Goal: Task Accomplishment & Management: Use online tool/utility

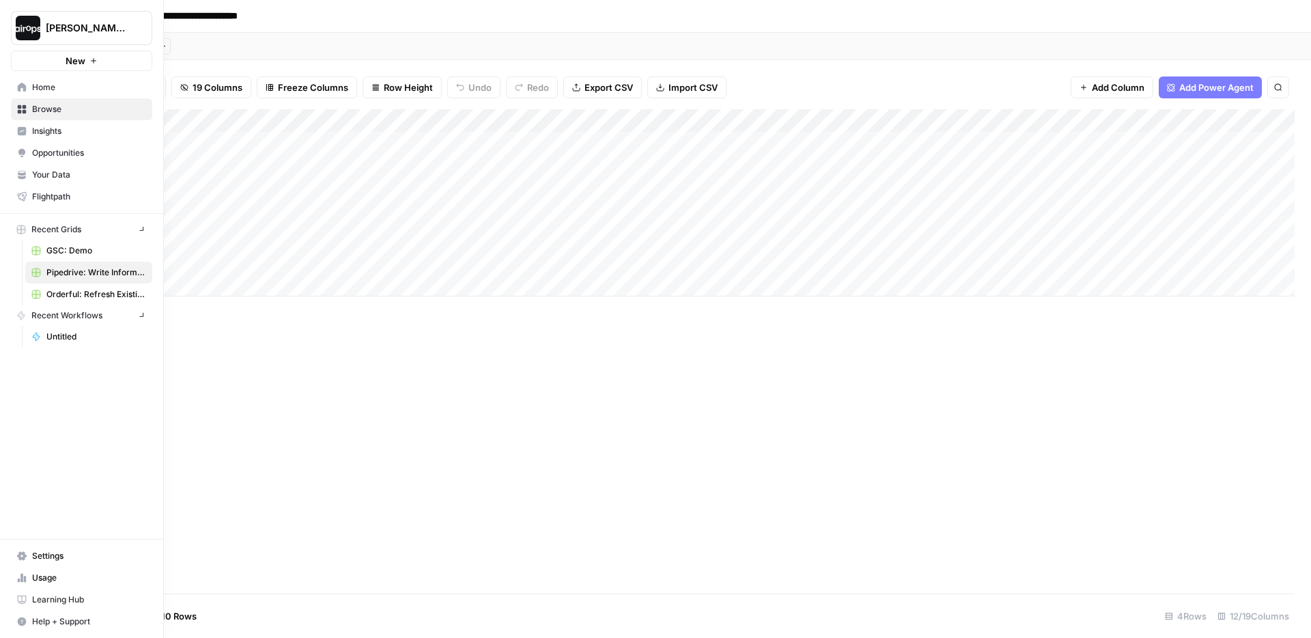
click at [25, 32] on img "Workspace: Dille-Sandbox" at bounding box center [28, 28] width 25 height 25
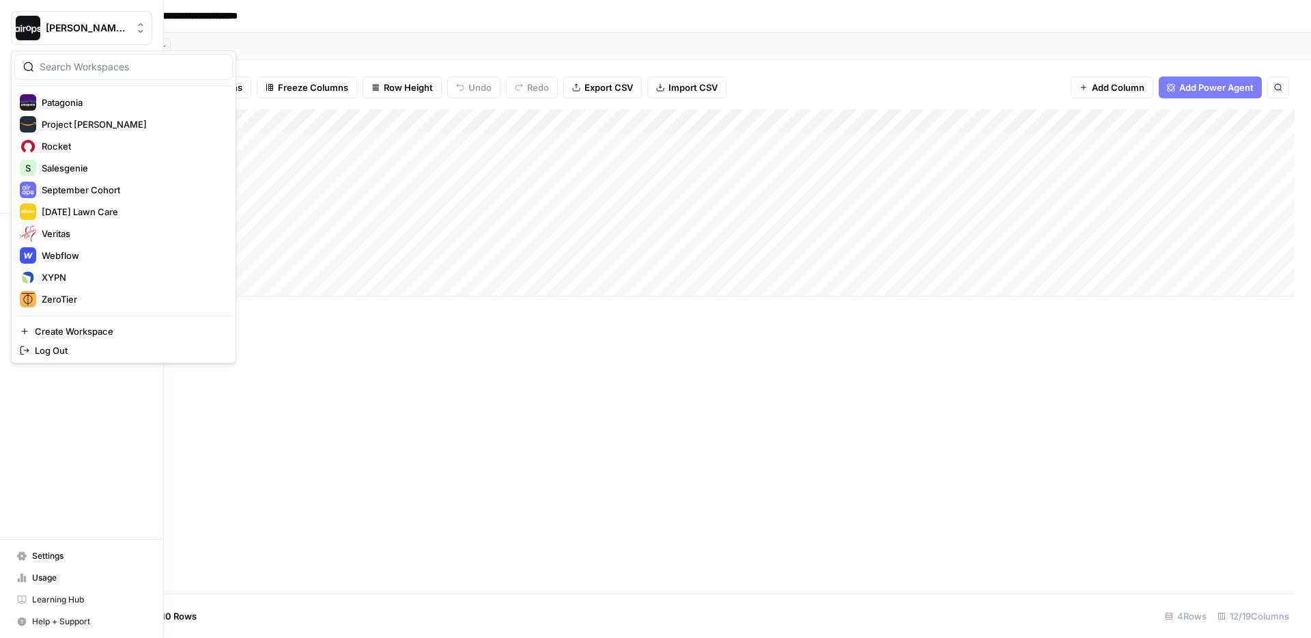
scroll to position [634, 0]
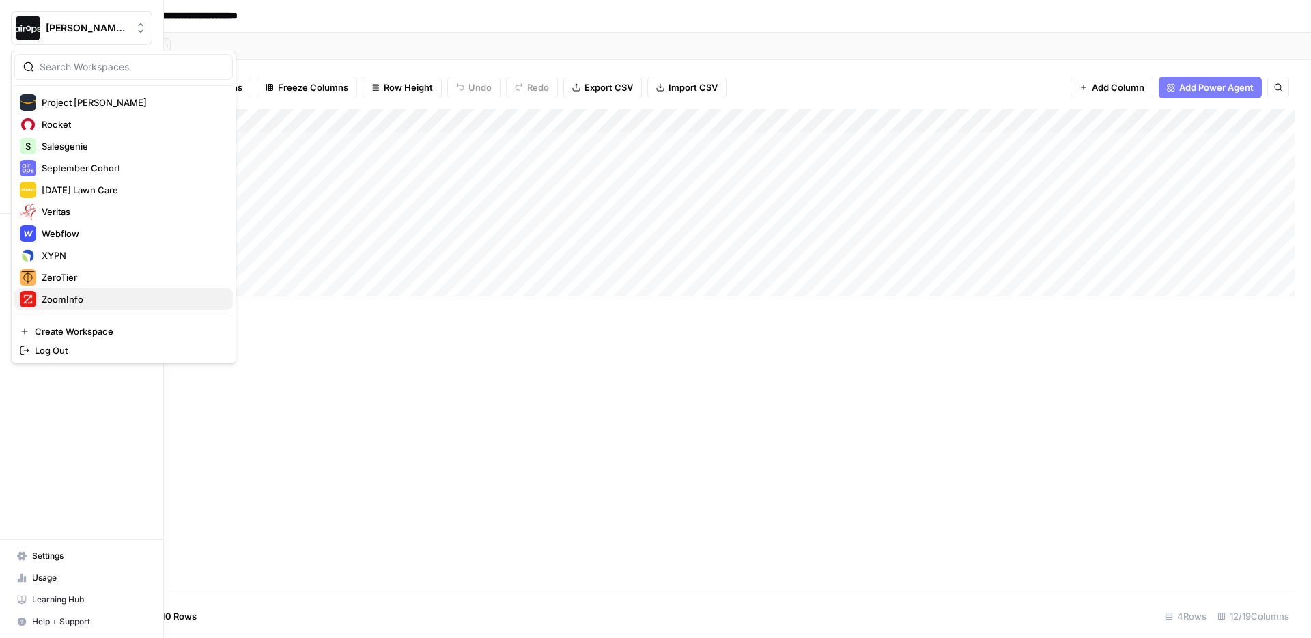
click at [44, 288] on button "ZoomInfo" at bounding box center [123, 299] width 219 height 22
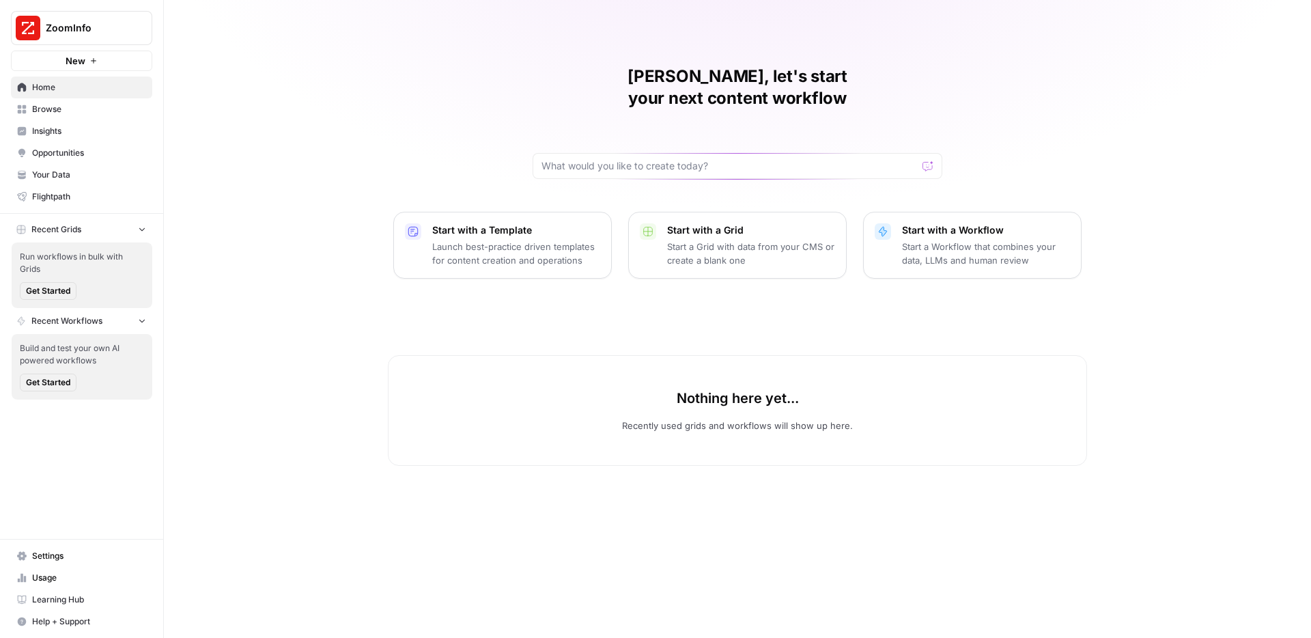
click at [69, 326] on span "Recent Workflows" at bounding box center [66, 321] width 71 height 12
click at [52, 374] on button "Get Started" at bounding box center [48, 382] width 57 height 18
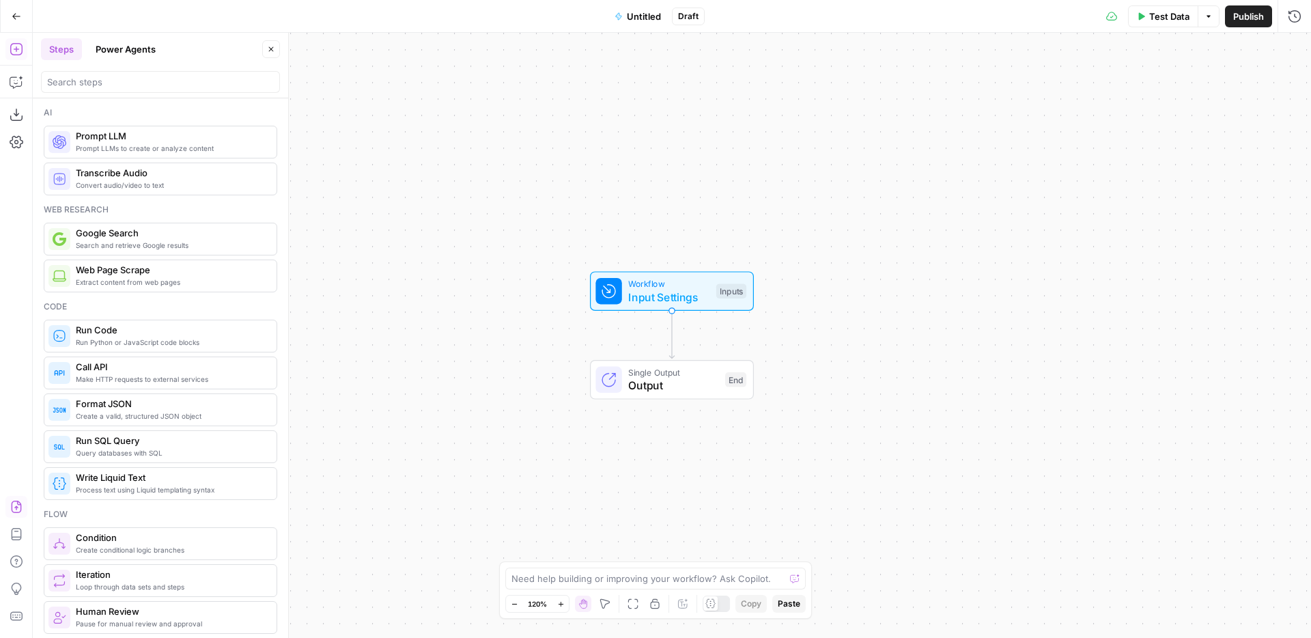
click at [18, 508] on icon "button" at bounding box center [17, 507] width 14 height 14
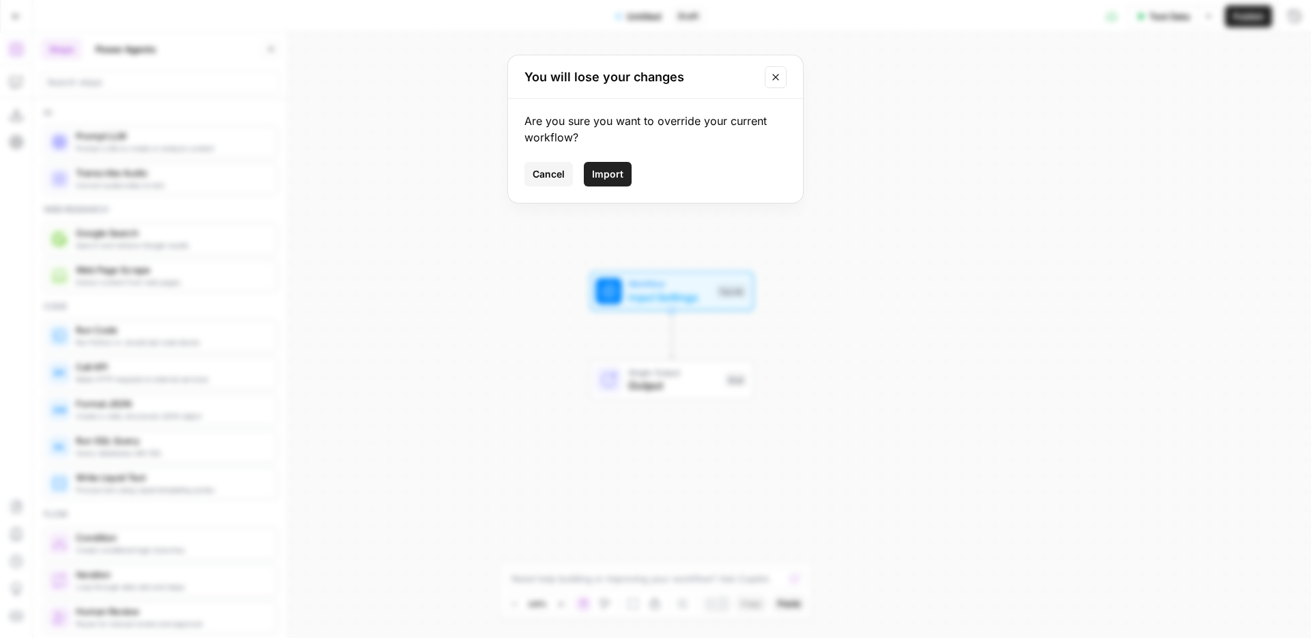
click at [615, 180] on span "Import" at bounding box center [607, 174] width 31 height 14
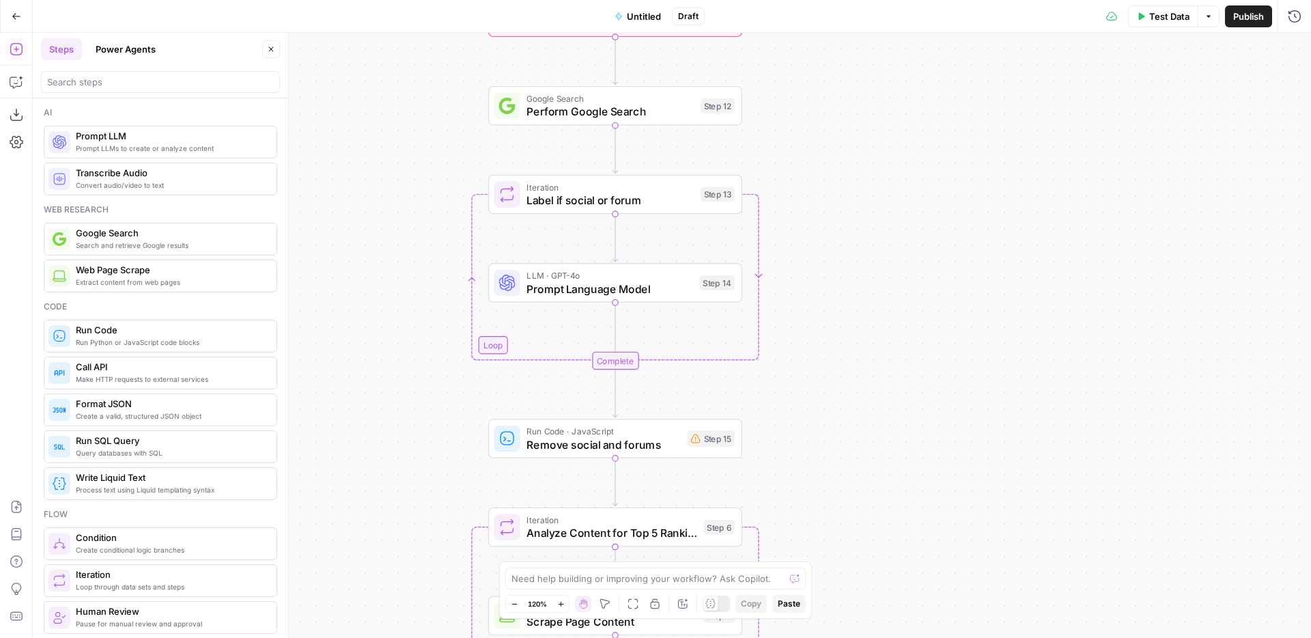
click at [273, 51] on icon "button" at bounding box center [271, 49] width 8 height 8
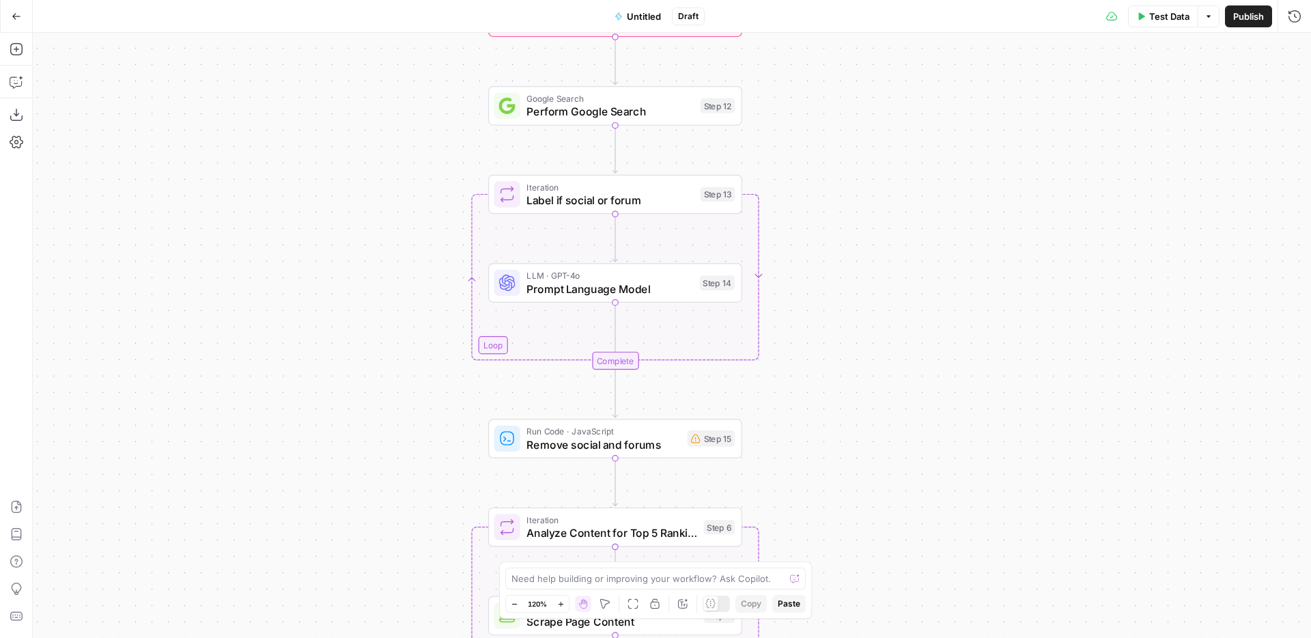
click at [1241, 17] on span "Publish" at bounding box center [1248, 17] width 31 height 14
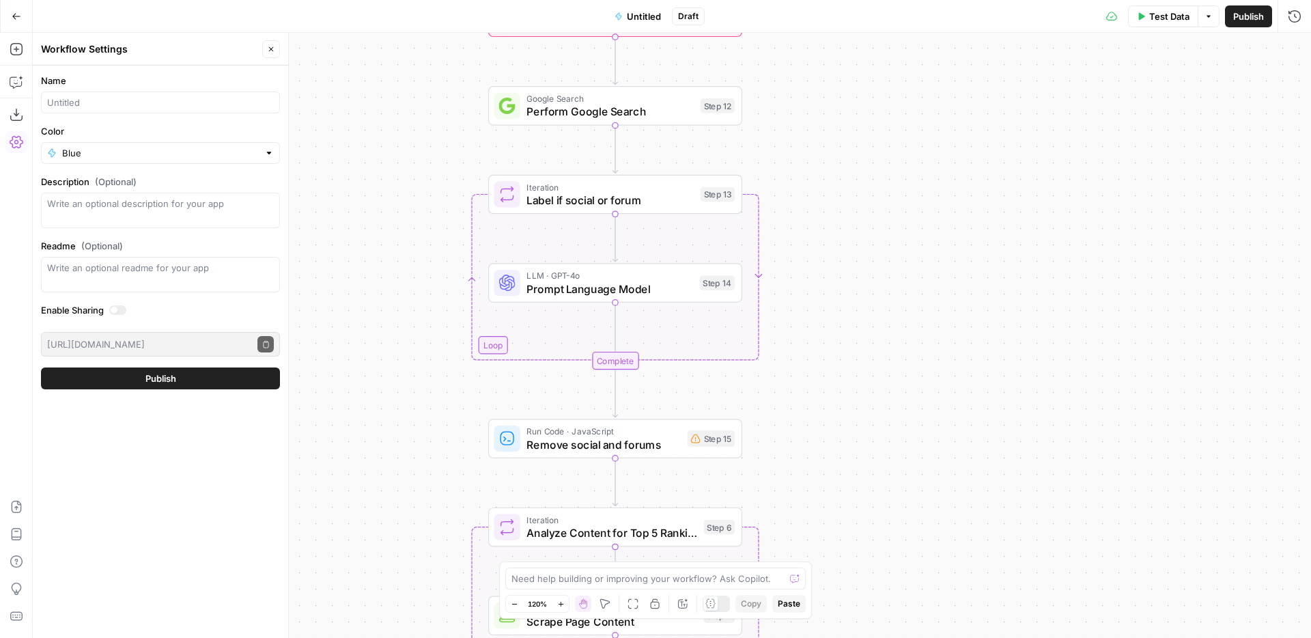
click at [100, 92] on div at bounding box center [160, 102] width 239 height 22
click at [643, 12] on span "Untitled" at bounding box center [644, 17] width 34 height 14
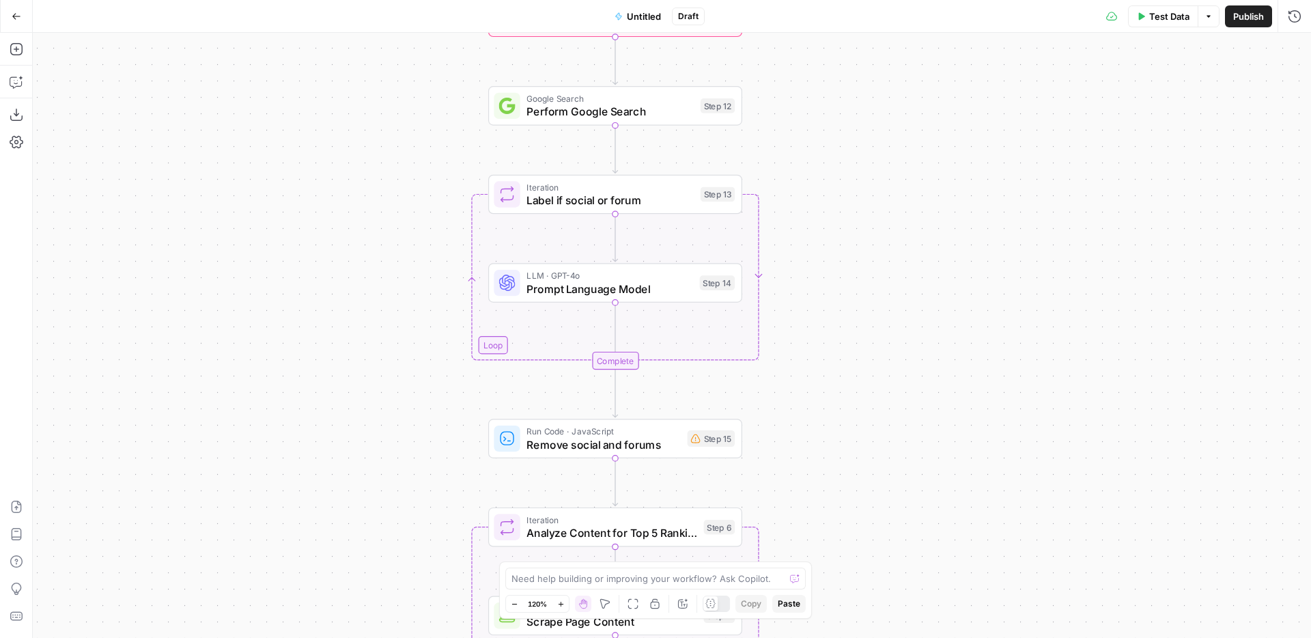
click at [639, 14] on span "Untitled" at bounding box center [644, 17] width 34 height 14
click at [96, 113] on div at bounding box center [160, 102] width 239 height 22
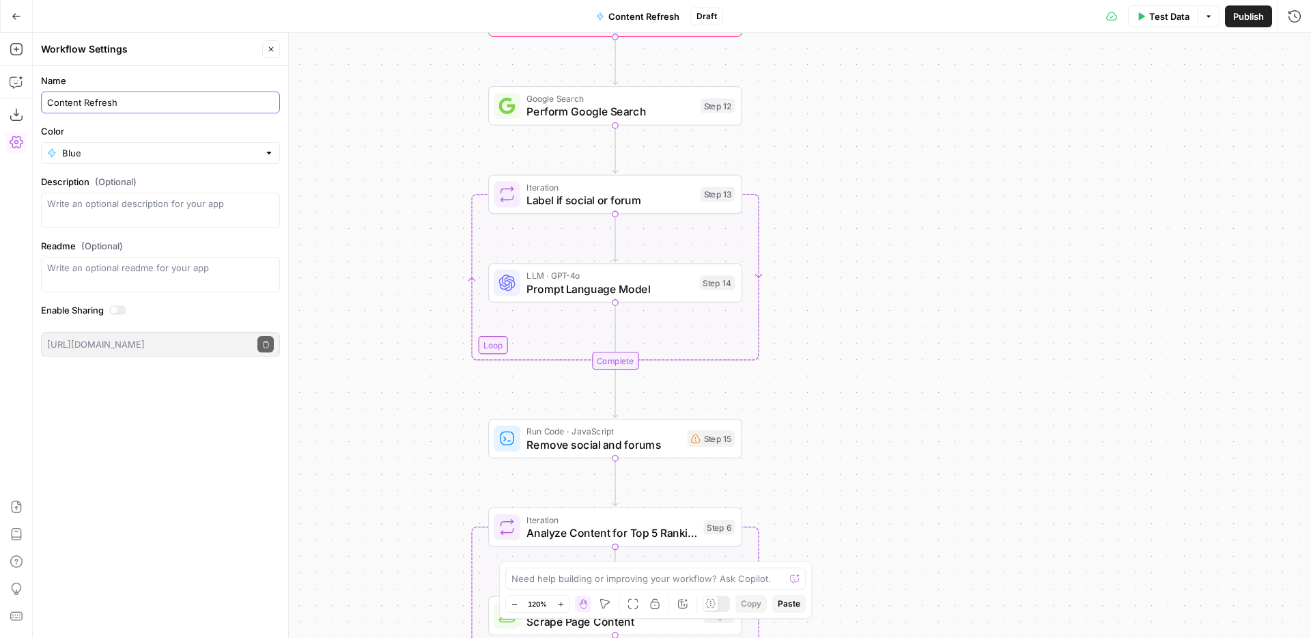
type input "Content Refresh"
click at [106, 127] on label "Color" at bounding box center [160, 131] width 239 height 14
click at [106, 146] on input "Blue" at bounding box center [160, 153] width 197 height 14
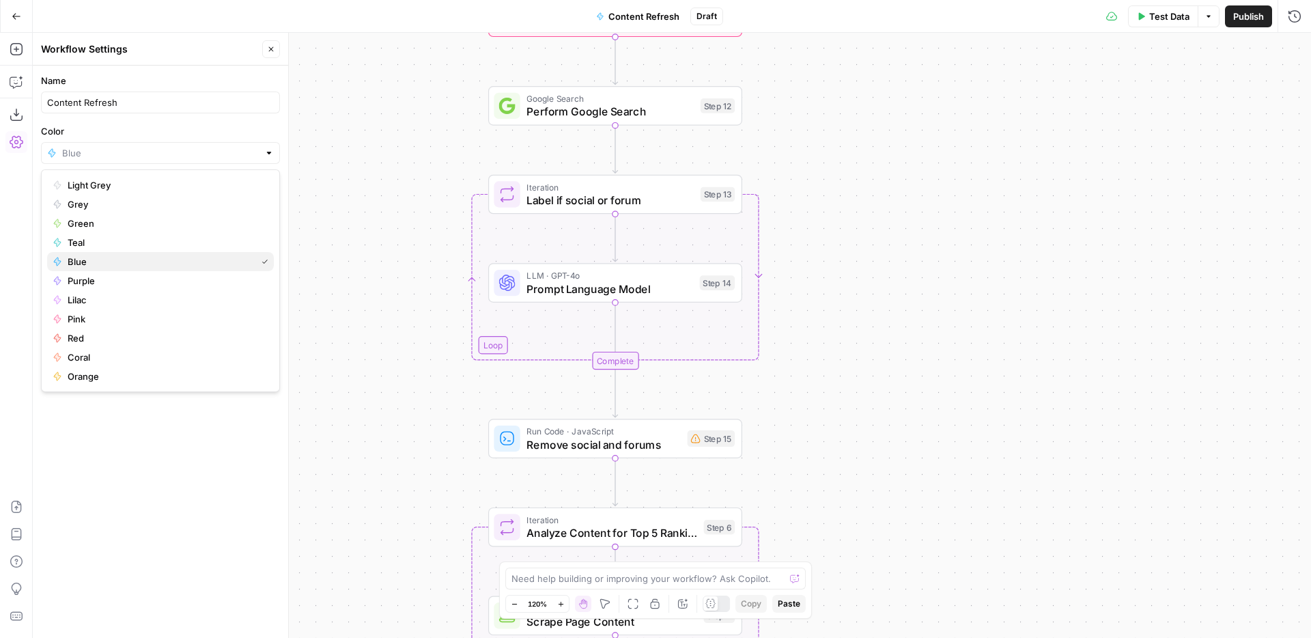
click at [86, 266] on span "Blue" at bounding box center [159, 262] width 183 height 14
type input "Blue"
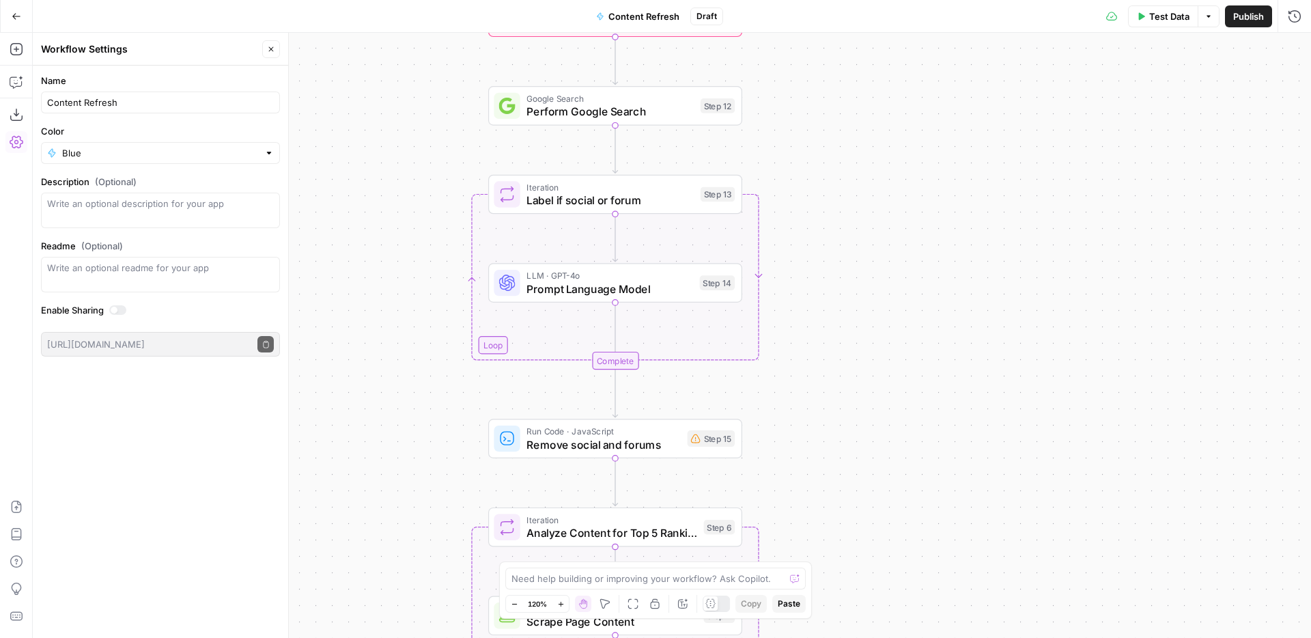
click at [156, 407] on div "Name Content Refresh Color Blue Description (Optional) Readme (Optional) Write …" at bounding box center [160, 352] width 255 height 572
click at [1145, 97] on div "Workflow Input Settings Inputs Power Agent Identify target keywords Step 148 Go…" at bounding box center [672, 335] width 1278 height 605
click at [1242, 18] on span "Publish" at bounding box center [1248, 17] width 31 height 14
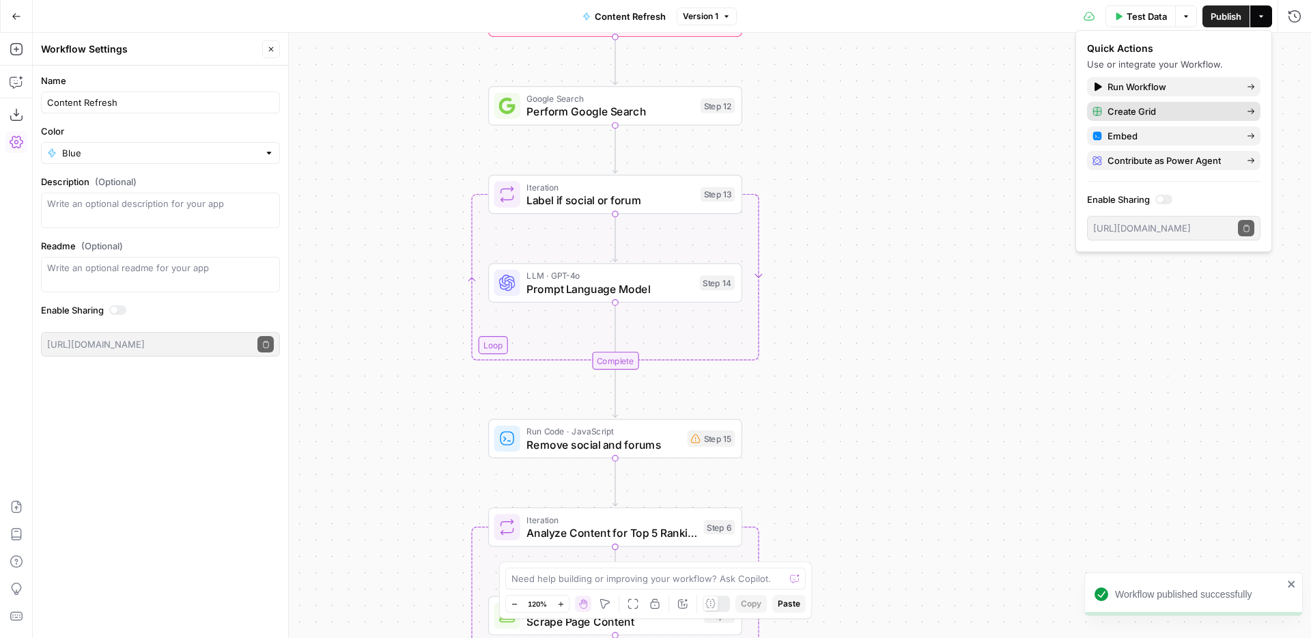
click at [1146, 106] on span "Create Grid" at bounding box center [1172, 111] width 128 height 14
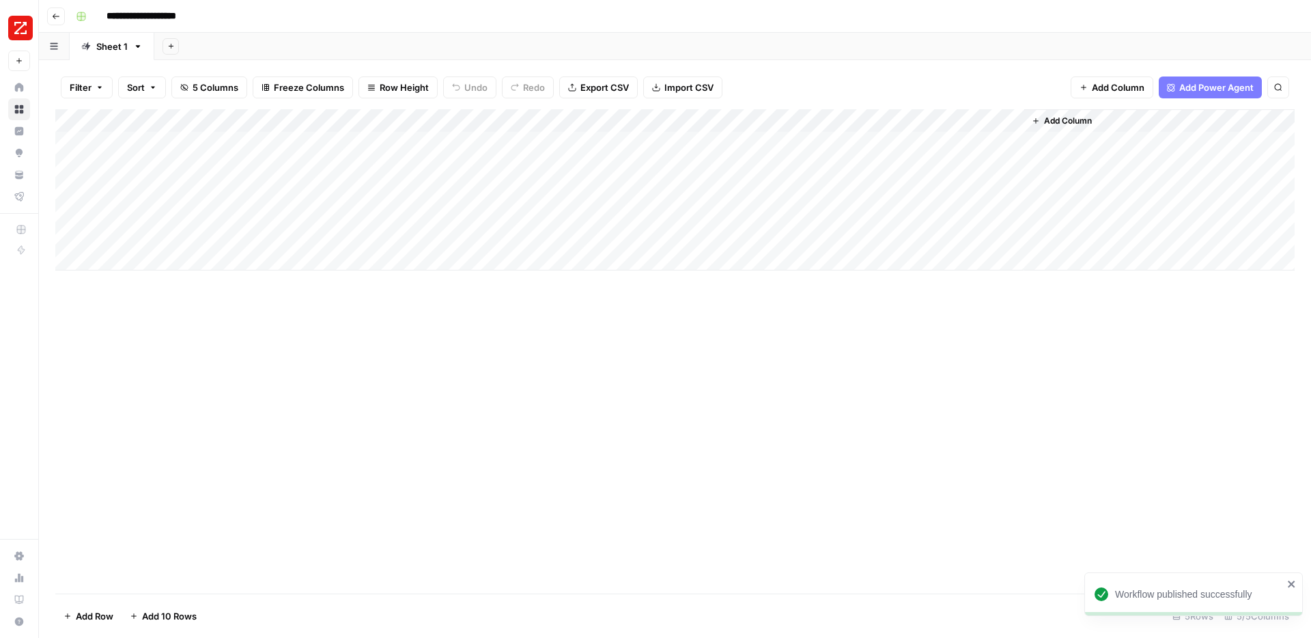
click at [811, 44] on div "Add Sheet" at bounding box center [732, 46] width 1157 height 27
click at [488, 49] on div "Add Sheet" at bounding box center [732, 46] width 1157 height 27
click at [430, 150] on div "Add Column" at bounding box center [674, 189] width 1239 height 161
click at [626, 146] on div "Add Column" at bounding box center [674, 189] width 1239 height 161
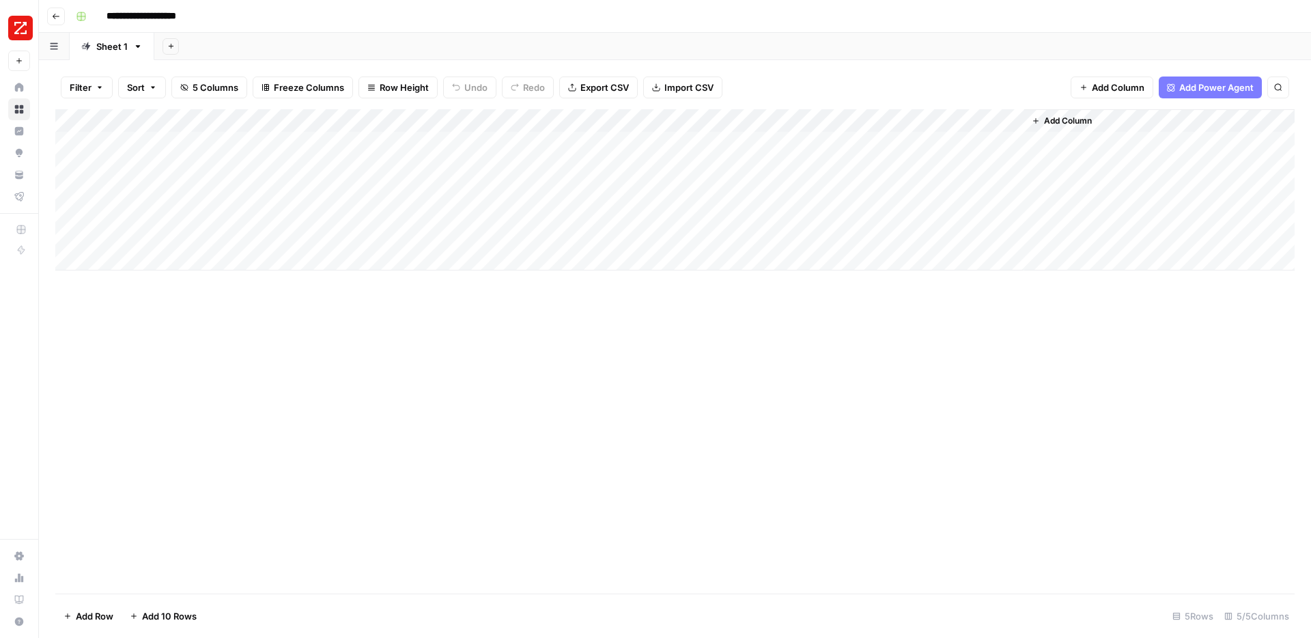
click at [995, 122] on div "Add Column" at bounding box center [674, 189] width 1239 height 161
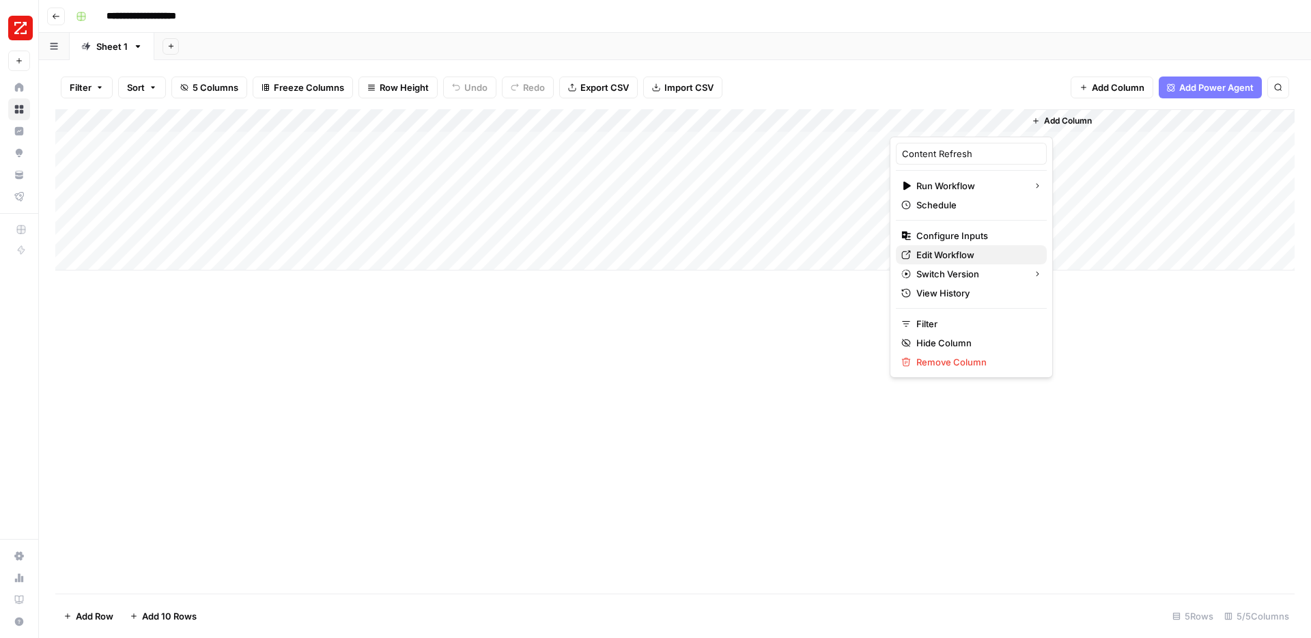
click at [931, 249] on span "Edit Workflow" at bounding box center [975, 255] width 119 height 14
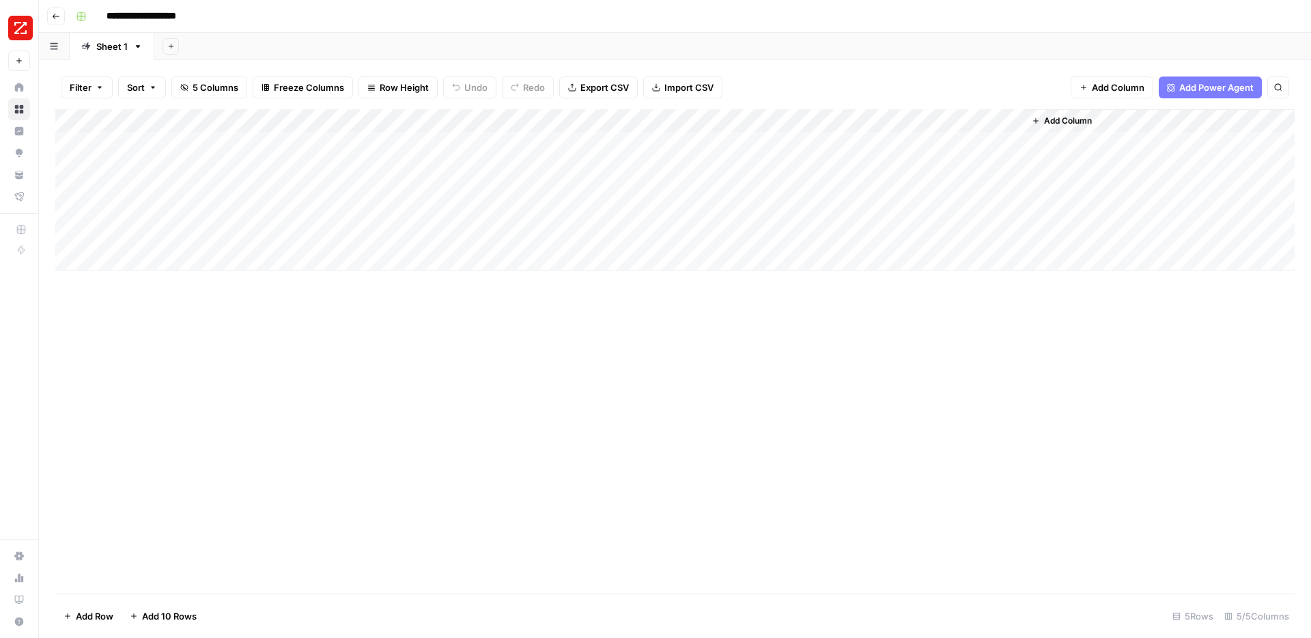
click at [300, 40] on div "Add Sheet" at bounding box center [732, 46] width 1157 height 27
click at [268, 296] on div "Add Column" at bounding box center [674, 351] width 1239 height 484
click at [201, 141] on div "Add Column" at bounding box center [674, 189] width 1239 height 161
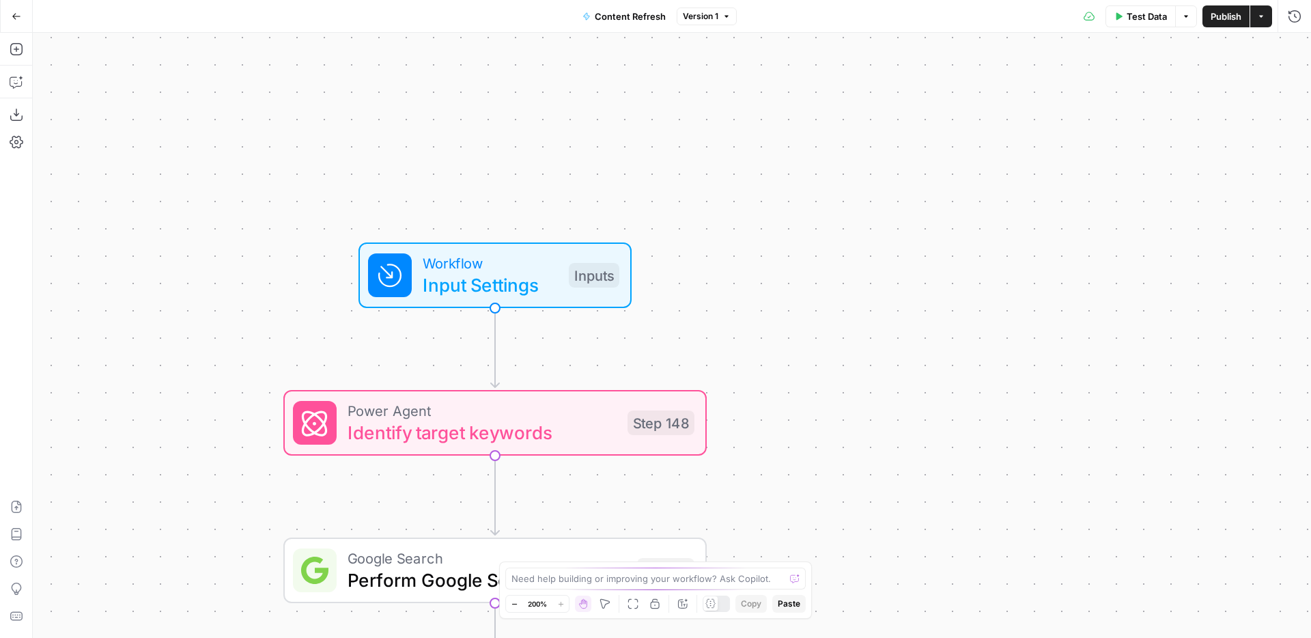
click at [535, 283] on span "Input Settings" at bounding box center [490, 284] width 135 height 27
click at [1035, 274] on ID "Knowledge Base ID" at bounding box center [1134, 274] width 313 height 14
click at [1099, 246] on label "Knowledge Base ID" at bounding box center [1096, 249] width 254 height 14
click at [1099, 267] on ID "Knowledge Base ID" at bounding box center [1134, 274] width 313 height 14
click at [1075, 303] on label "URL (Optional)" at bounding box center [1096, 303] width 254 height 14
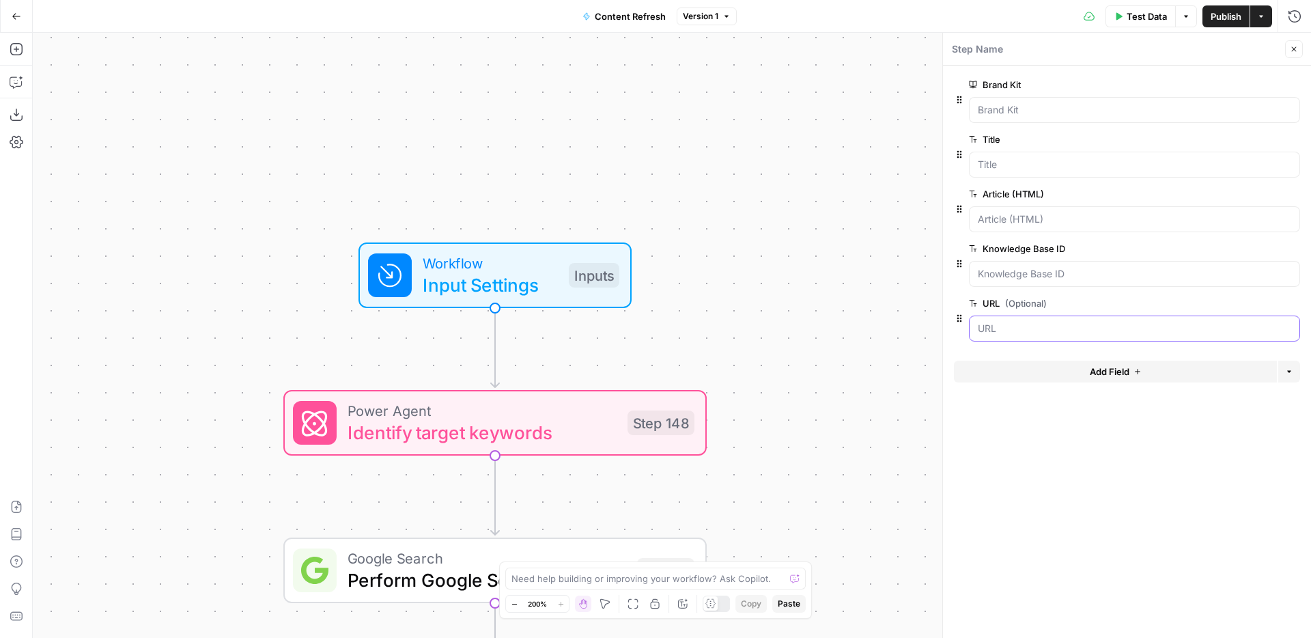
click at [1075, 322] on input "URL (Optional)" at bounding box center [1134, 329] width 313 height 14
click at [1045, 417] on form "Brand Kit edit field Delete group Title edit field Delete group Article (HTML) …" at bounding box center [1127, 352] width 368 height 572
click at [1296, 49] on icon "button" at bounding box center [1294, 49] width 8 height 8
